Goal: Information Seeking & Learning: Learn about a topic

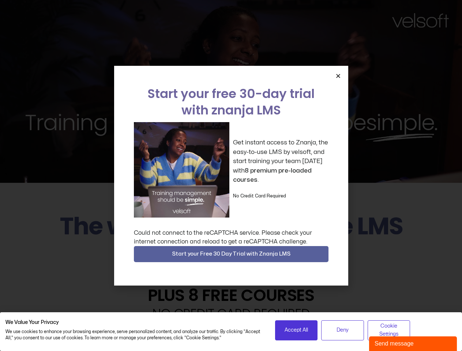
click at [231, 175] on div "Get instant access to Znanja, the easy-to-use LMS by velsoft, and start trainin…" at bounding box center [231, 169] width 194 height 95
click at [338, 76] on icon "Close" at bounding box center [337, 75] width 5 height 5
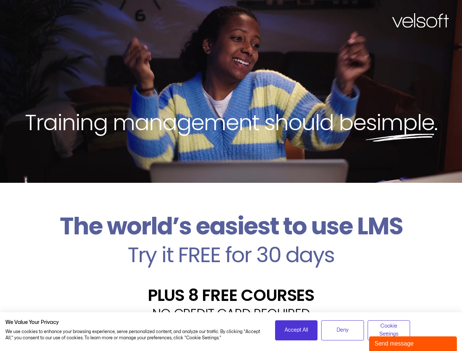
click at [231, 254] on h2 "Try it FREE for 30 days" at bounding box center [230, 254] width 451 height 21
click at [296, 330] on span "Accept All" at bounding box center [295, 330] width 23 height 8
click at [342, 330] on div "Velsoft’s Znanja LMS is built for small and medium-sized businesses that want t…" at bounding box center [230, 350] width 451 height 53
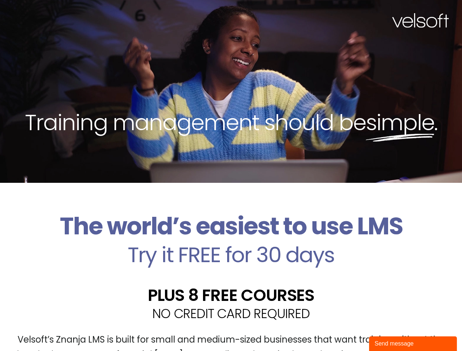
click at [389, 330] on div "Velsoft’s Znanja LMS is built for small and medium-sized businesses that want t…" at bounding box center [230, 350] width 451 height 53
click at [413, 344] on div "Send message" at bounding box center [412, 343] width 77 height 9
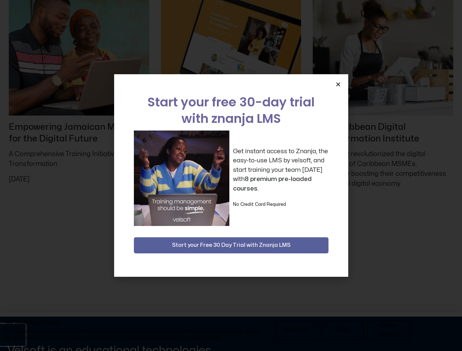
scroll to position [3126, 0]
